Goal: Navigation & Orientation: Find specific page/section

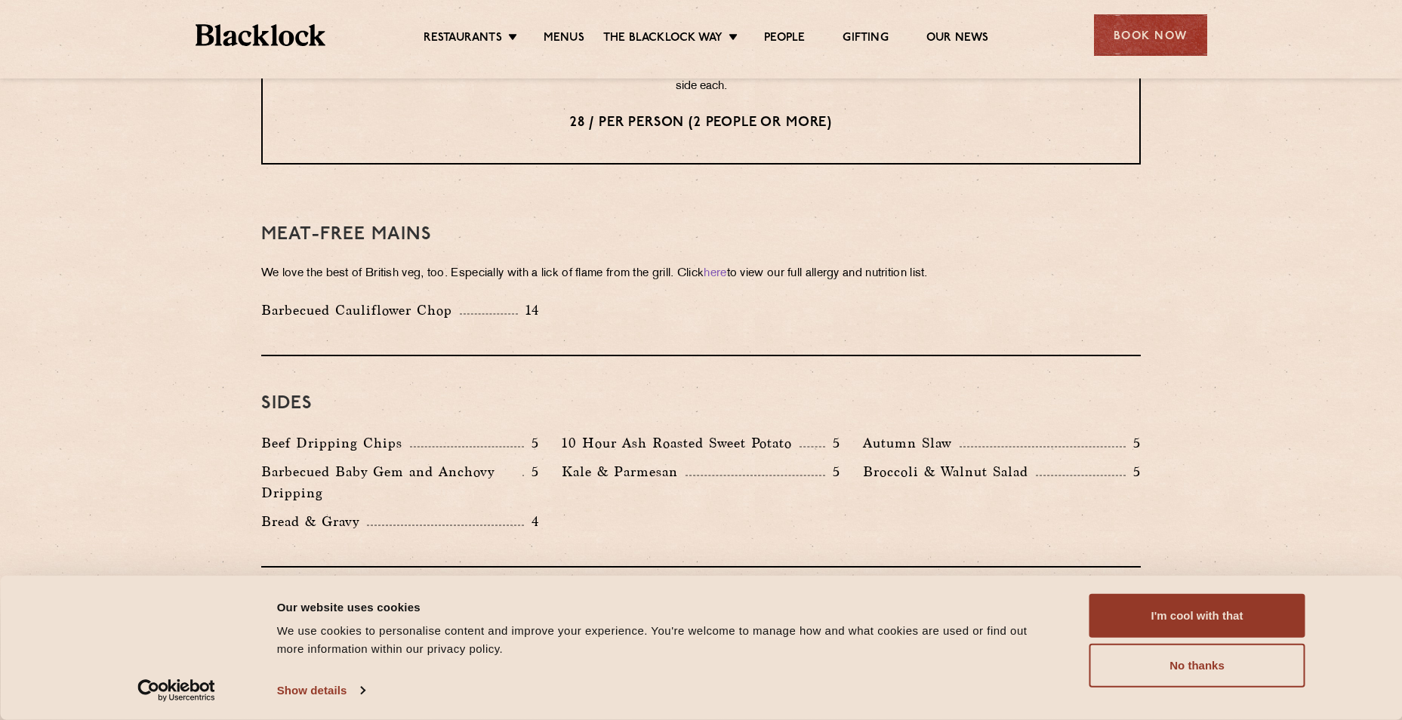
scroll to position [2039, 0]
click at [236, 26] on img at bounding box center [261, 35] width 131 height 22
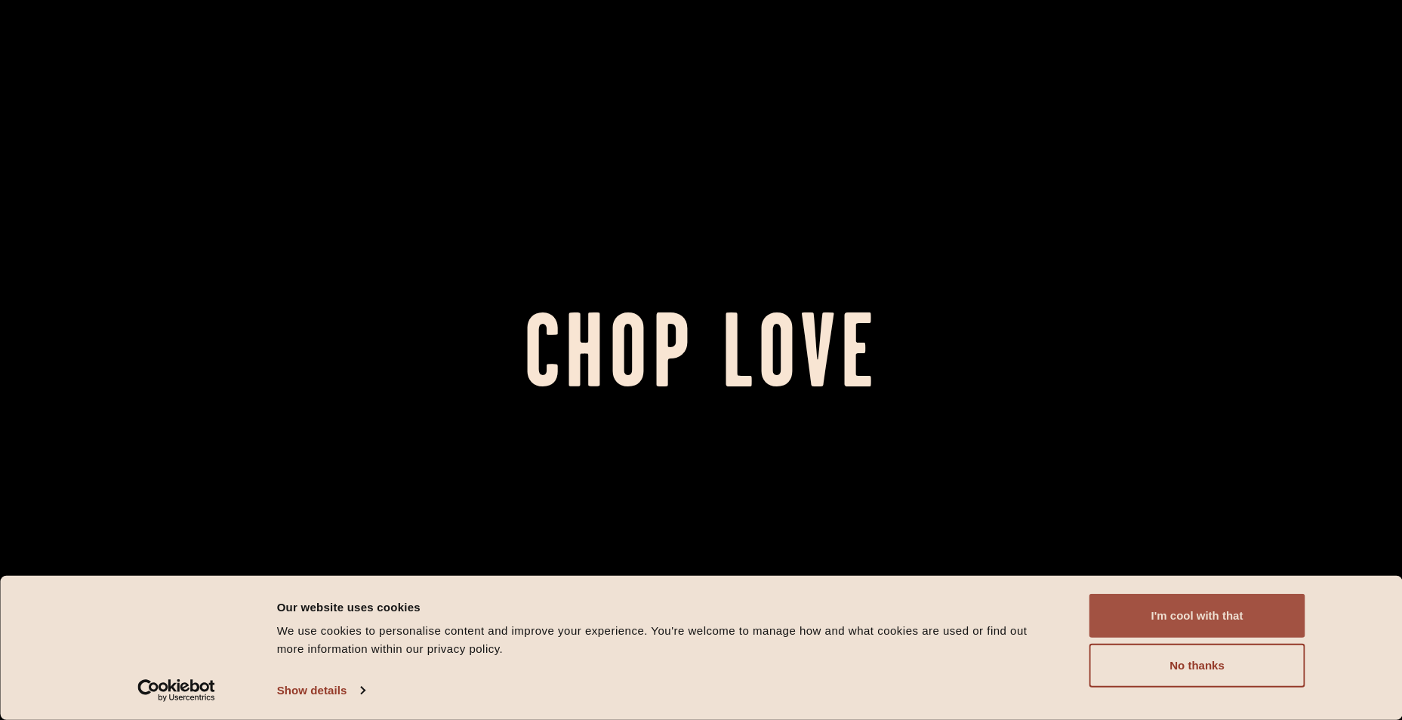
click at [1193, 603] on button "I'm cool with that" at bounding box center [1198, 616] width 216 height 44
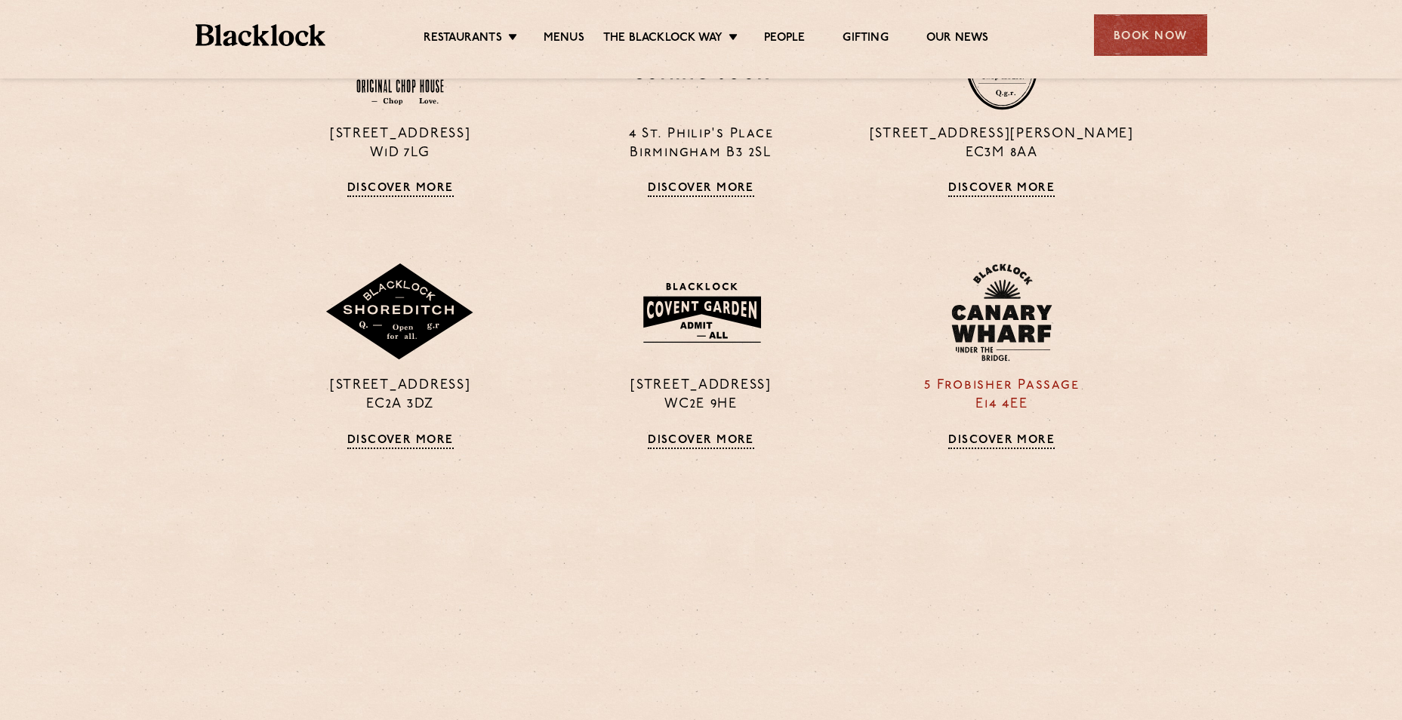
scroll to position [1359, 0]
